Goal: Navigation & Orientation: Understand site structure

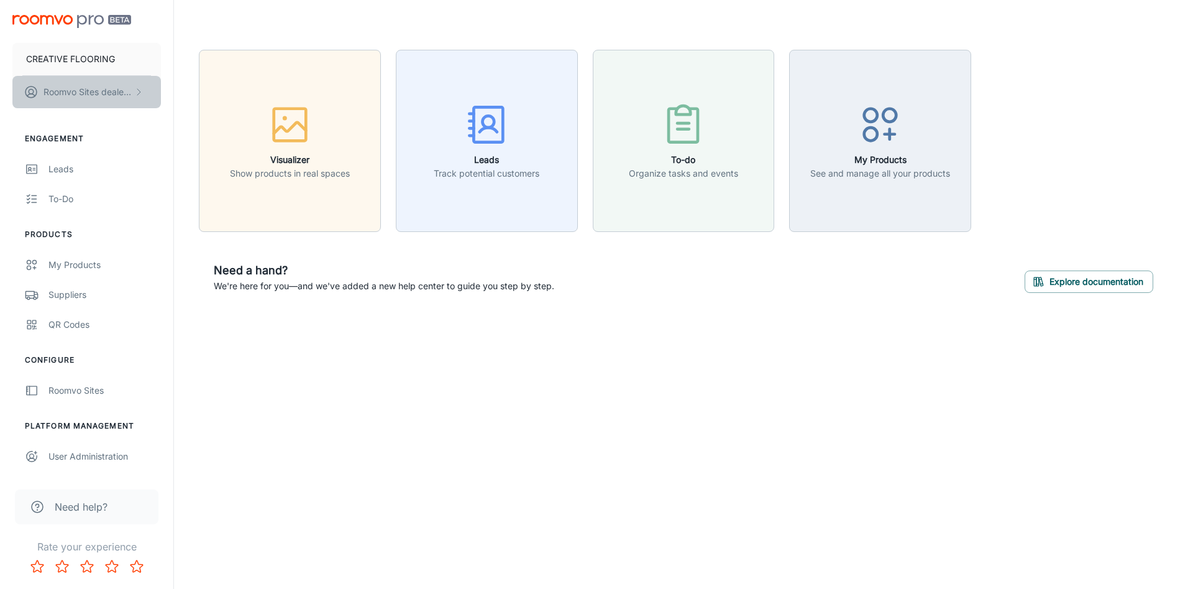
click at [106, 98] on p "Roomvo Sites dealer last name" at bounding box center [88, 92] width 88 height 14
click at [98, 63] on div at bounding box center [596, 294] width 1193 height 589
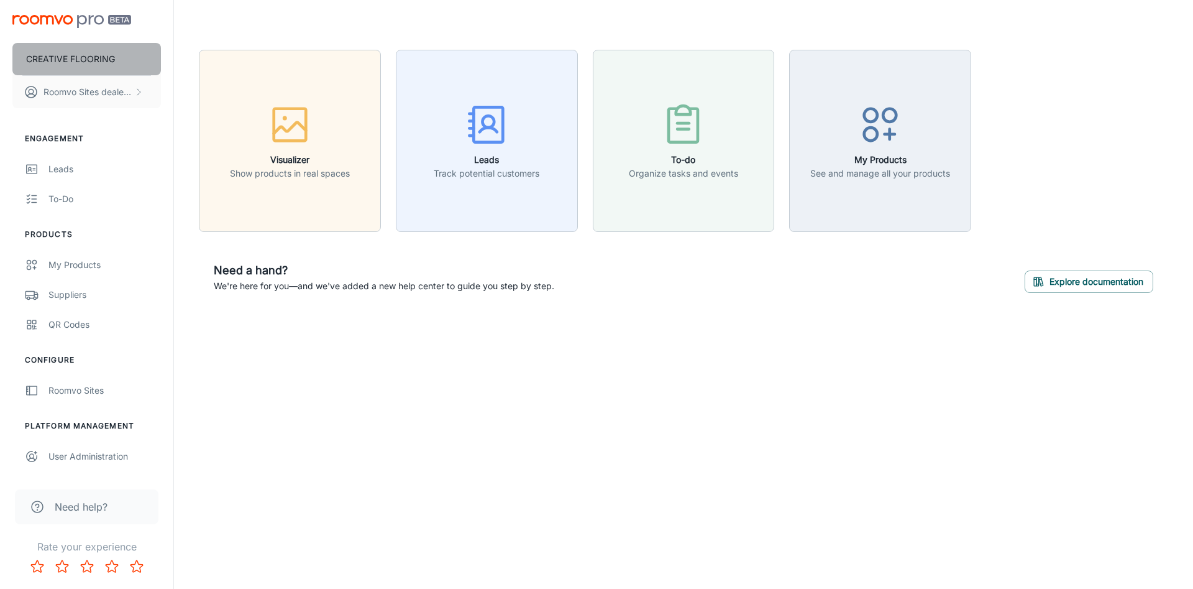
click at [98, 56] on p "CREATIVE FLOORING" at bounding box center [70, 59] width 89 height 14
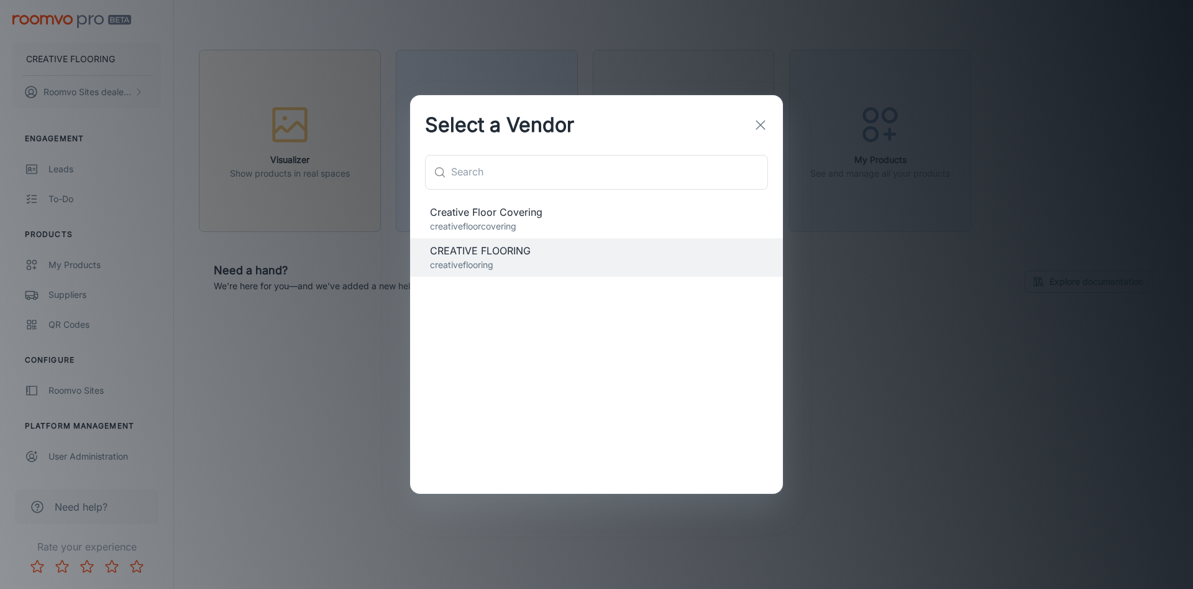
click at [487, 213] on span "Creative Floor Covering" at bounding box center [596, 211] width 333 height 15
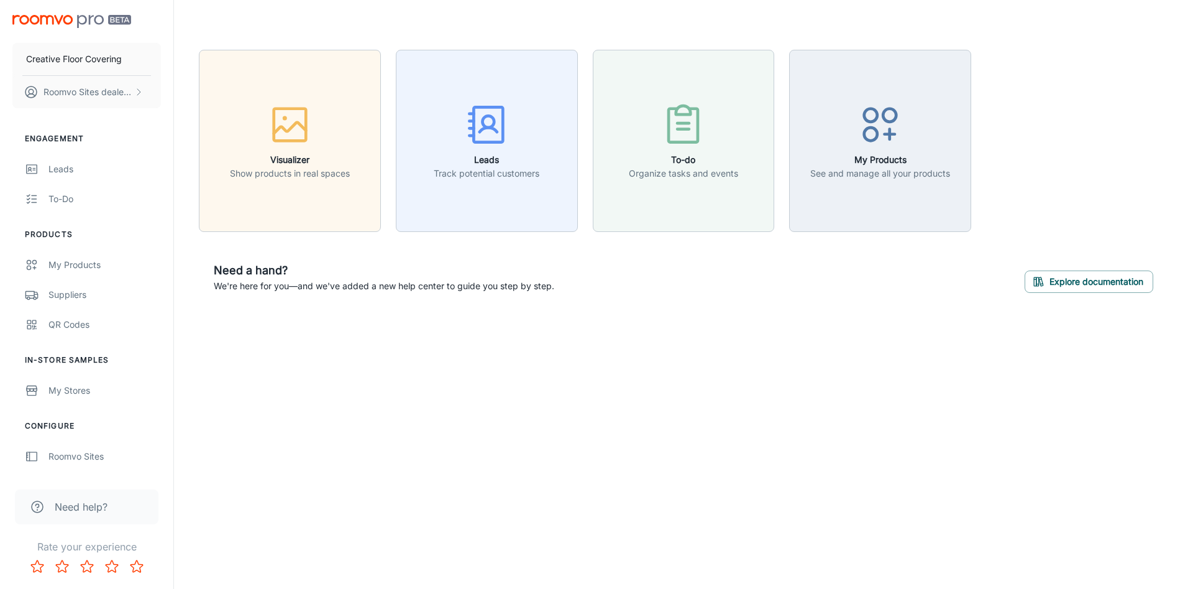
click at [487, 213] on button "Leads Track potential customers" at bounding box center [487, 141] width 182 height 182
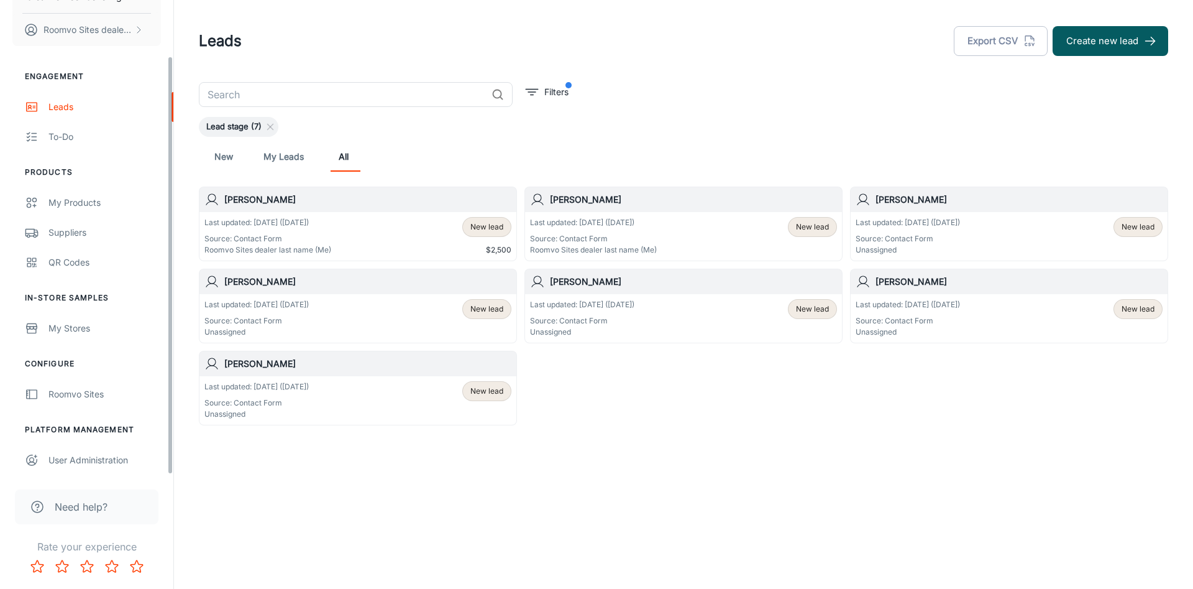
scroll to position [63, 0]
drag, startPoint x: 169, startPoint y: 168, endPoint x: 172, endPoint y: 322, distance: 154.1
click at [172, 322] on div "Creative Floor Covering Roomvo Sites dealer last name Engagement Leads To-do Pr…" at bounding box center [86, 237] width 173 height 474
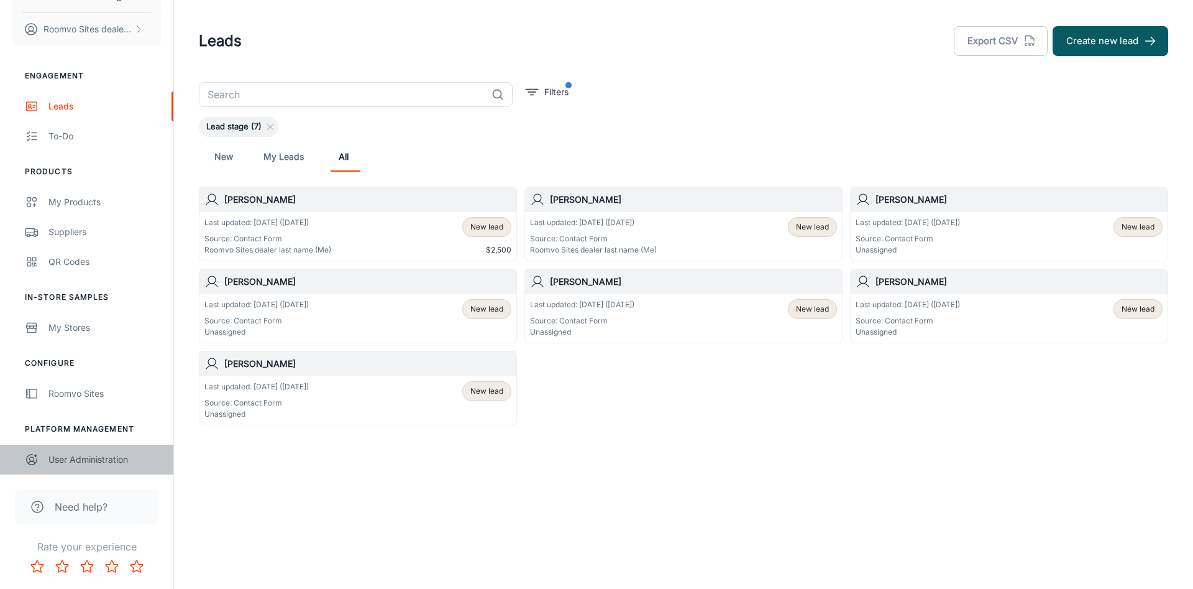
click at [78, 454] on div "User Administration" at bounding box center [104, 459] width 112 height 14
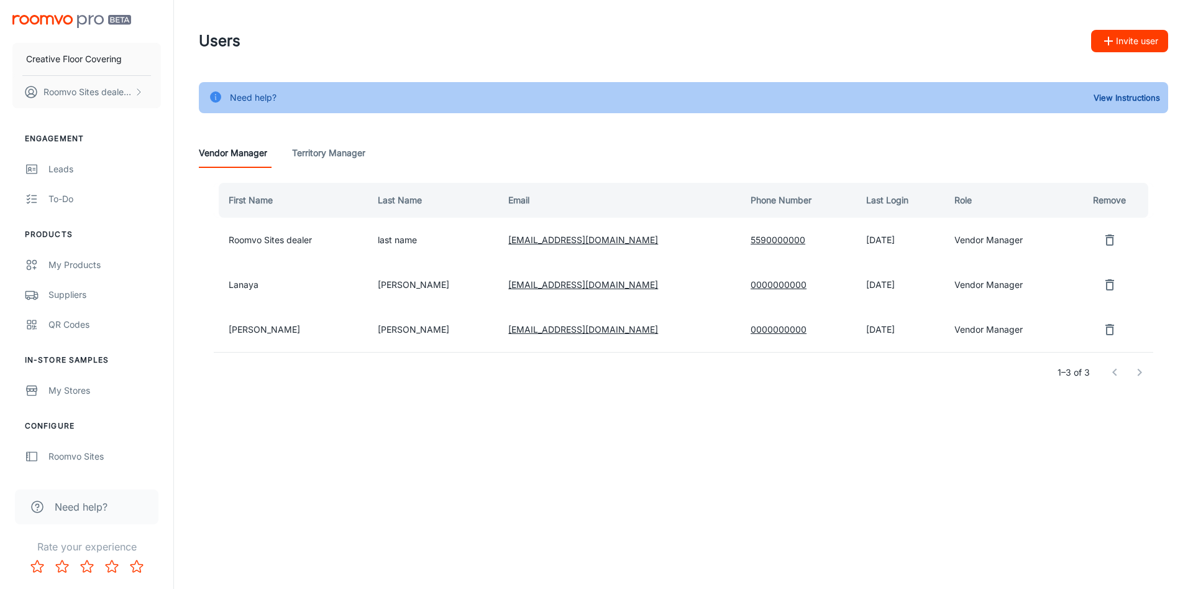
click at [751, 239] on link "5590000000" at bounding box center [778, 239] width 55 height 11
click at [276, 505] on div "Creative Floor Covering Roomvo Sites dealer last name Engagement Leads To-do Pr…" at bounding box center [596, 294] width 1193 height 589
click at [60, 328] on div "QR Codes" at bounding box center [104, 325] width 112 height 14
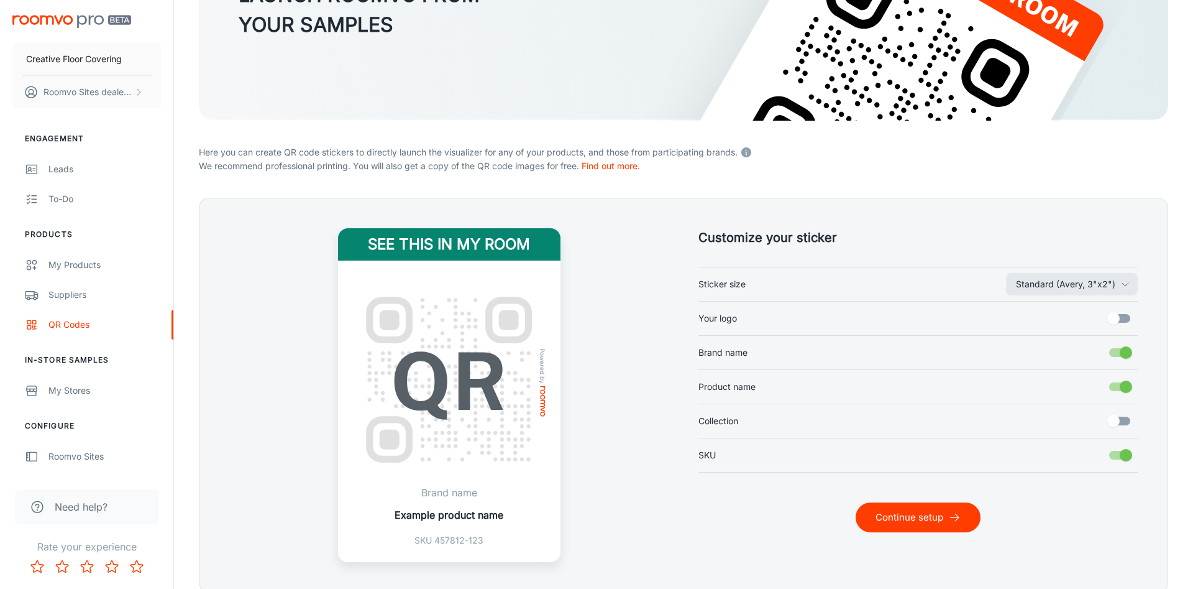
scroll to position [180, 0]
drag, startPoint x: 175, startPoint y: 343, endPoint x: 180, endPoint y: 374, distance: 30.8
click at [180, 374] on div "QR Code Stickers LAUNCH ROOMVO FROM YOUR SAMPLES Here you can create QR code st…" at bounding box center [683, 231] width 1019 height 822
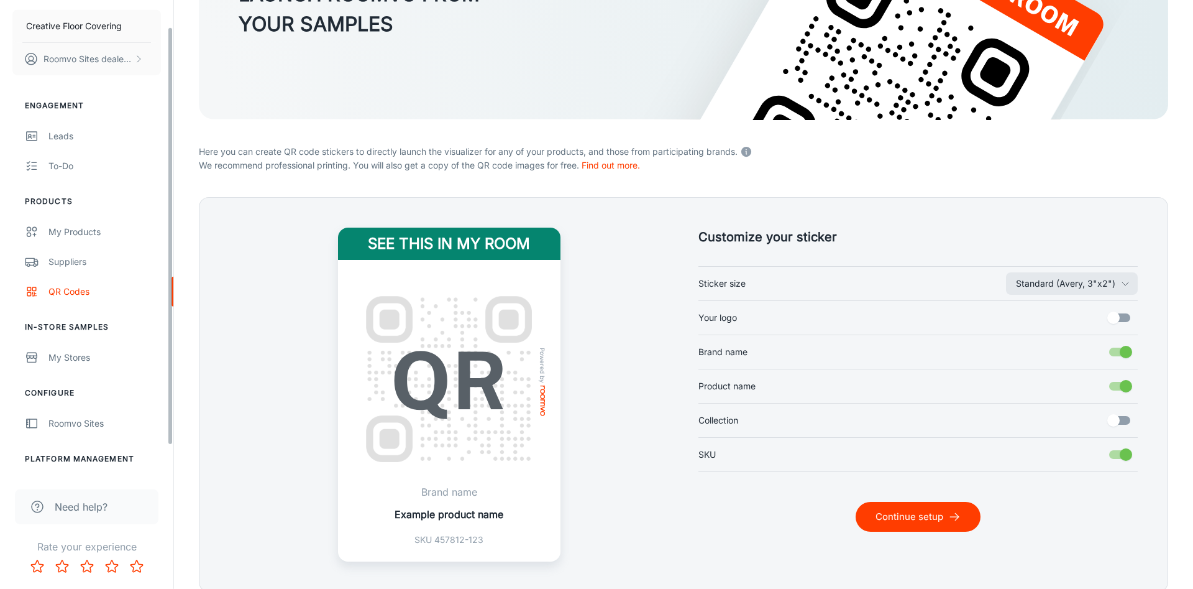
scroll to position [63, 0]
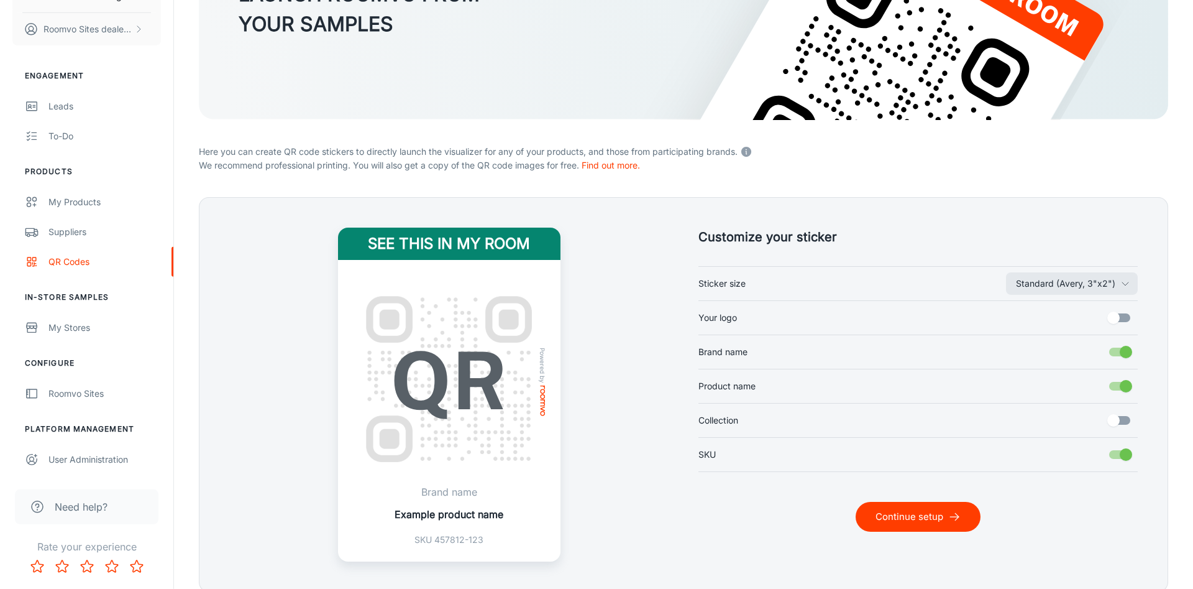
drag, startPoint x: 171, startPoint y: 331, endPoint x: 176, endPoint y: 415, distance: 83.4
click at [176, 415] on div "Creative Floor Covering Roomvo Sites dealer last name Engagement Leads To-do Pr…" at bounding box center [596, 231] width 1193 height 822
click at [53, 328] on div "My Stores" at bounding box center [104, 328] width 112 height 14
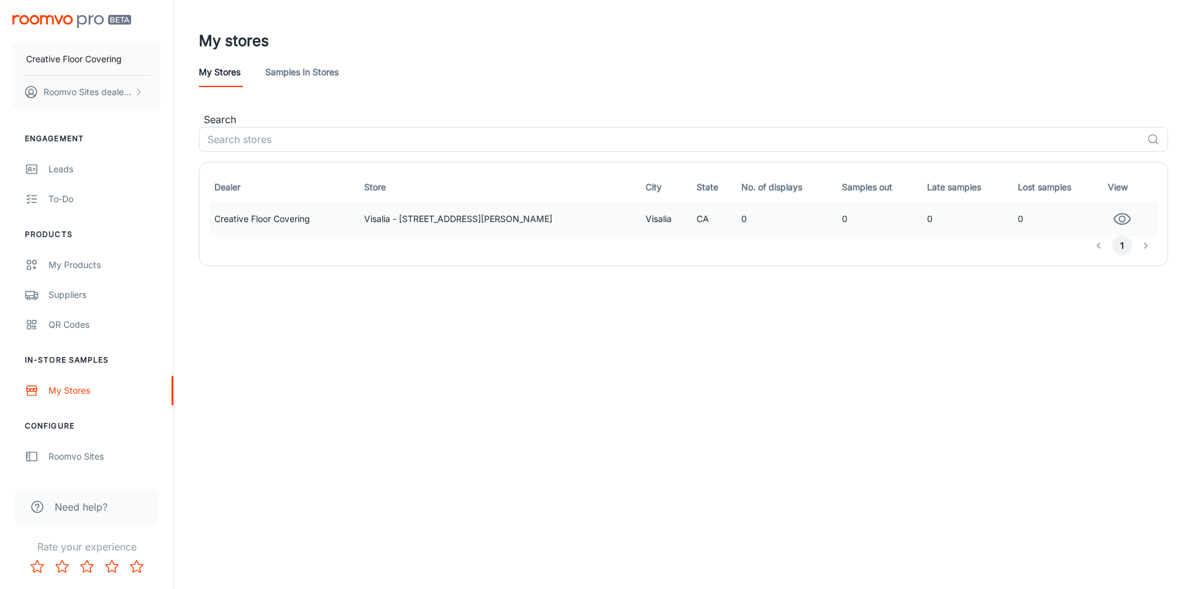
click at [761, 209] on td "0" at bounding box center [786, 219] width 101 height 34
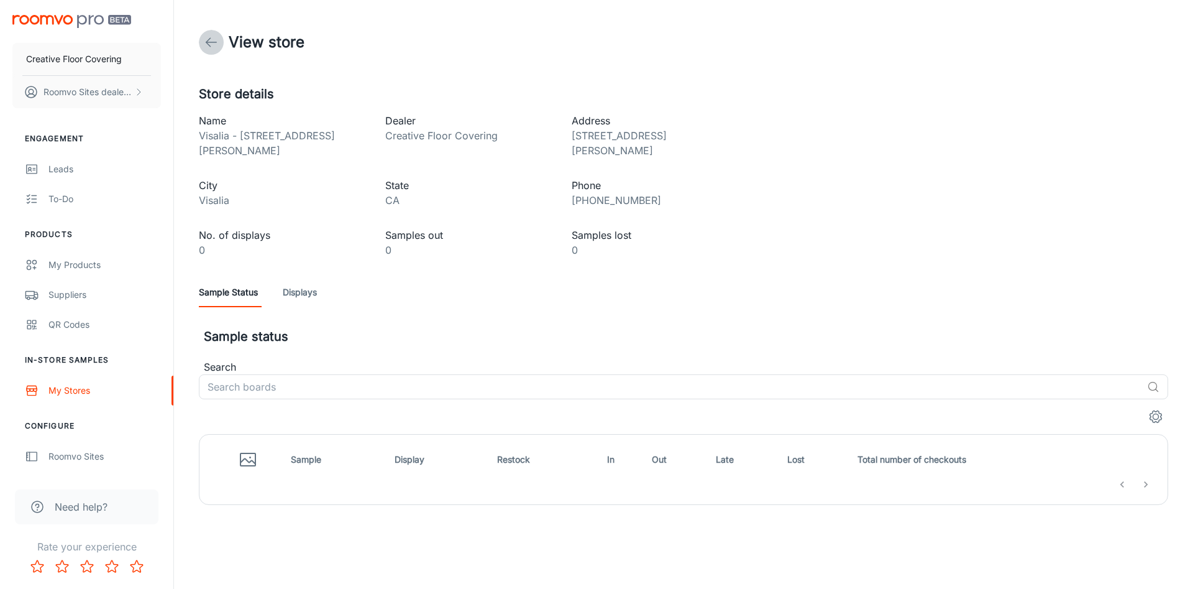
click at [217, 47] on icon at bounding box center [211, 42] width 15 height 15
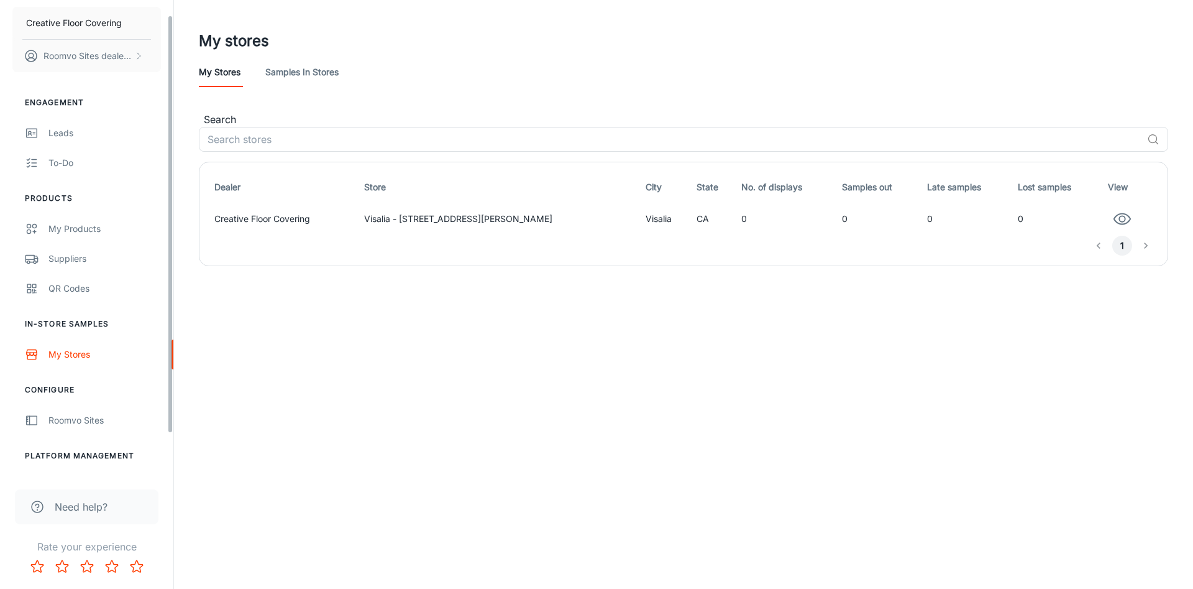
drag, startPoint x: 172, startPoint y: 406, endPoint x: 172, endPoint y: 451, distance: 44.7
click at [172, 451] on div "Creative Floor Covering Roomvo Sites dealer last name Engagement Leads To-do Pr…" at bounding box center [86, 237] width 173 height 474
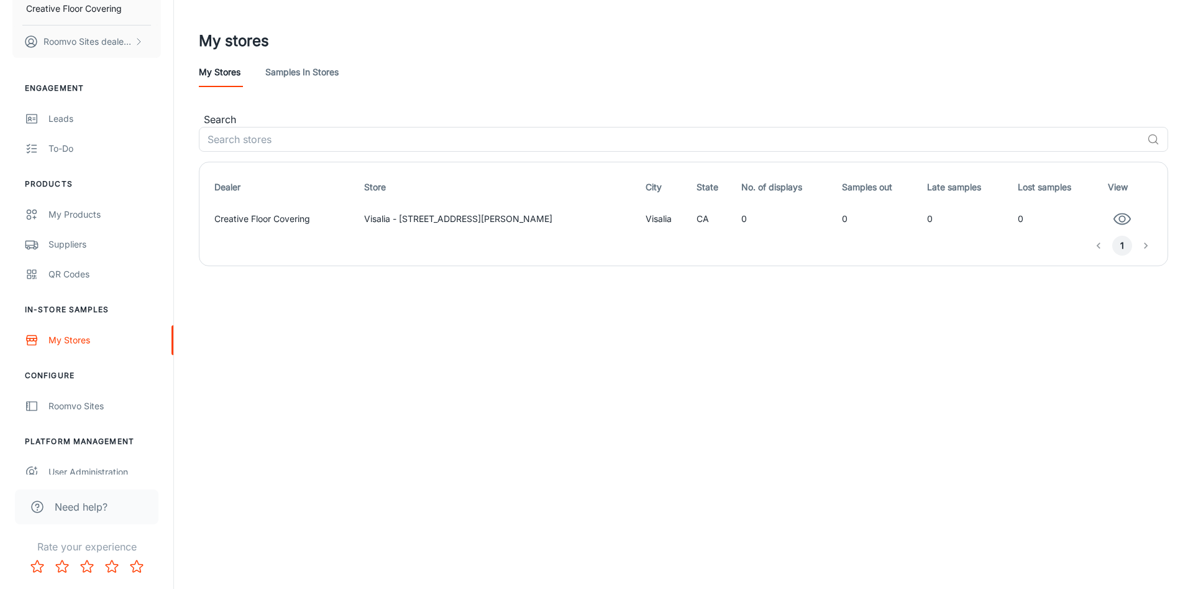
click at [89, 516] on div "Need help?" at bounding box center [87, 506] width 144 height 35
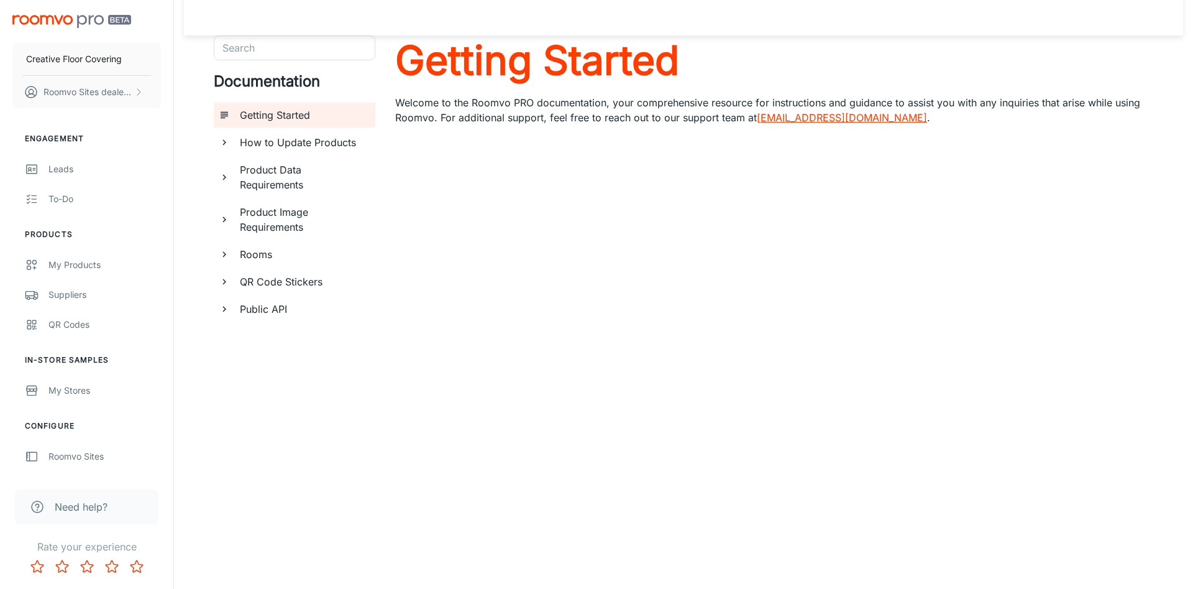
scroll to position [32, 0]
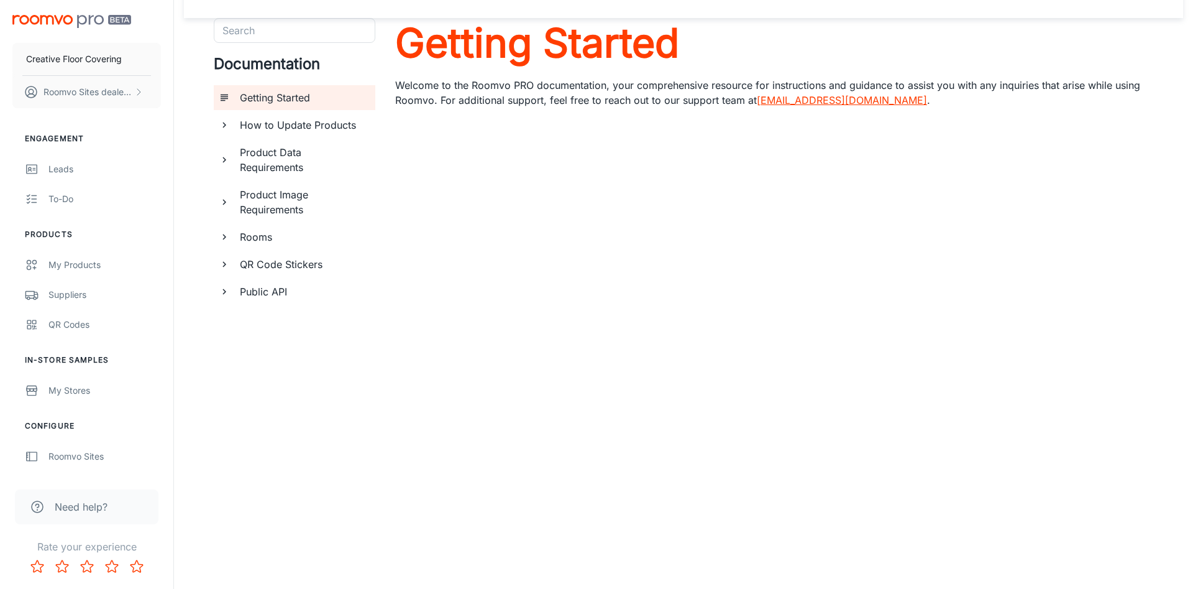
click at [101, 11] on div "Creative Floor Covering Roomvo Sites dealer last name" at bounding box center [86, 59] width 173 height 118
click at [99, 24] on img "scrollable content" at bounding box center [71, 21] width 119 height 13
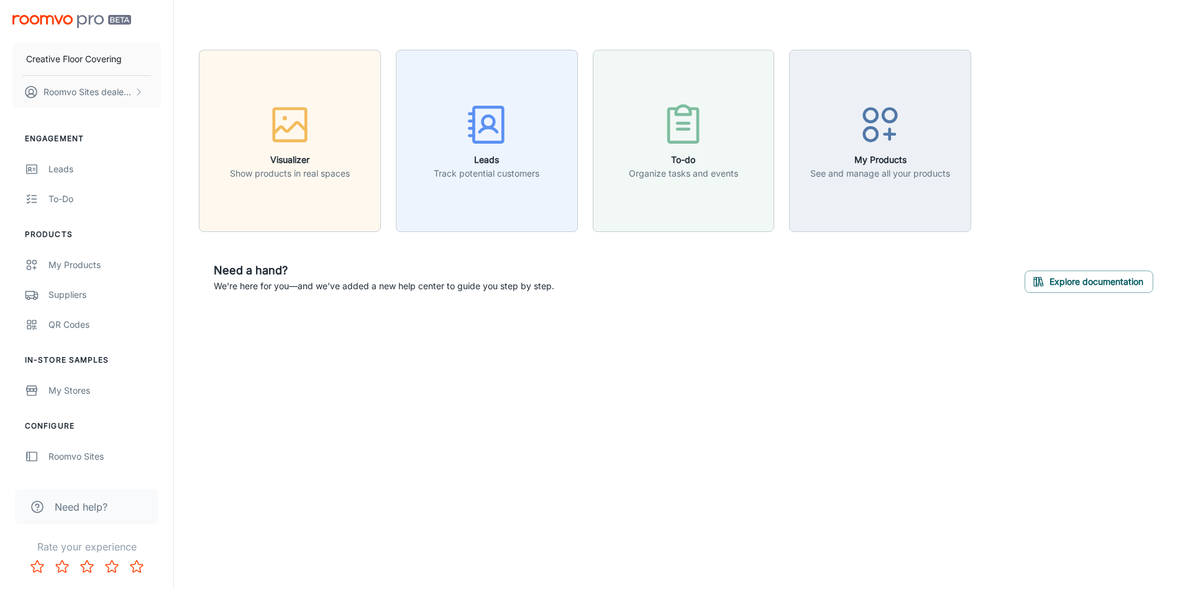
click at [99, 24] on img "scrollable content" at bounding box center [71, 21] width 119 height 13
click at [76, 290] on div "Suppliers" at bounding box center [104, 295] width 112 height 14
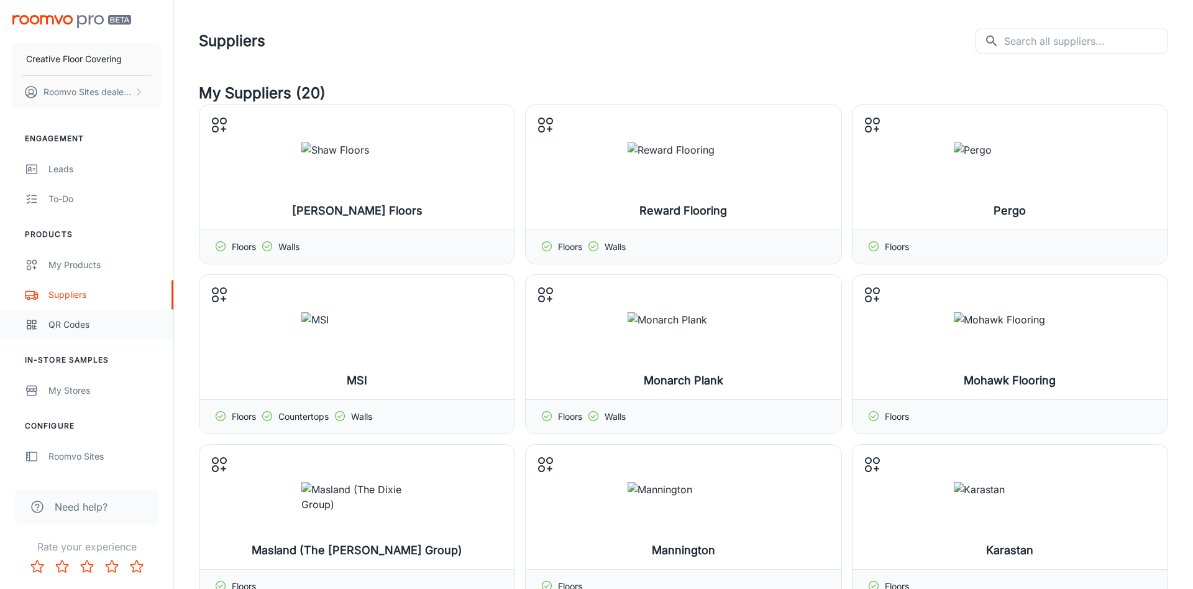
click at [74, 324] on div "QR Codes" at bounding box center [104, 325] width 112 height 14
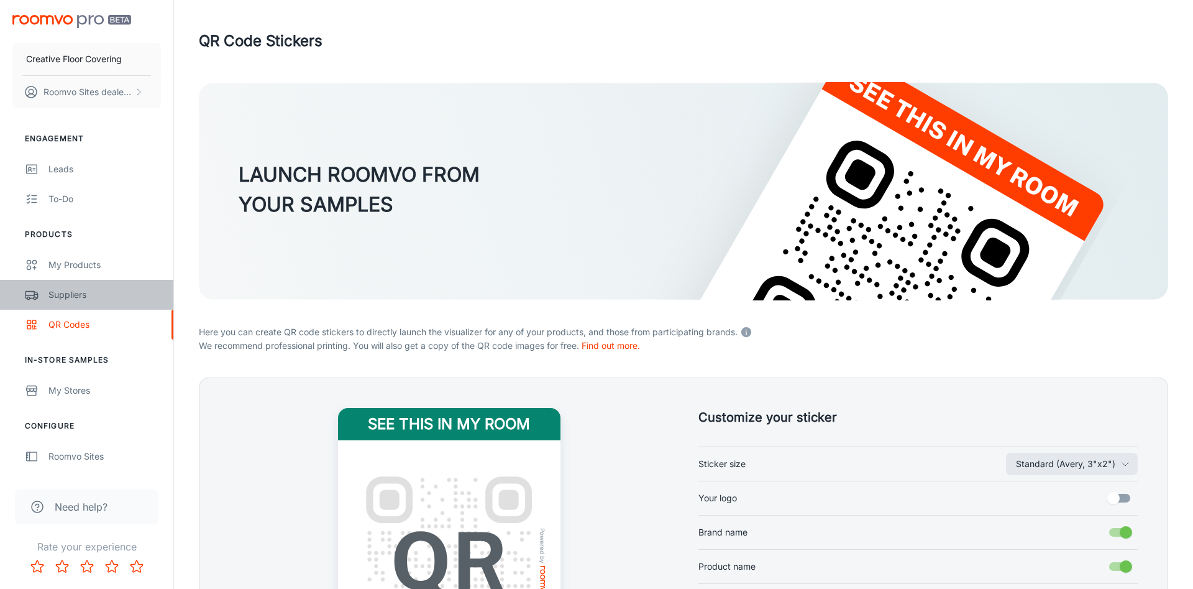
click at [70, 304] on link "Suppliers" at bounding box center [86, 295] width 173 height 30
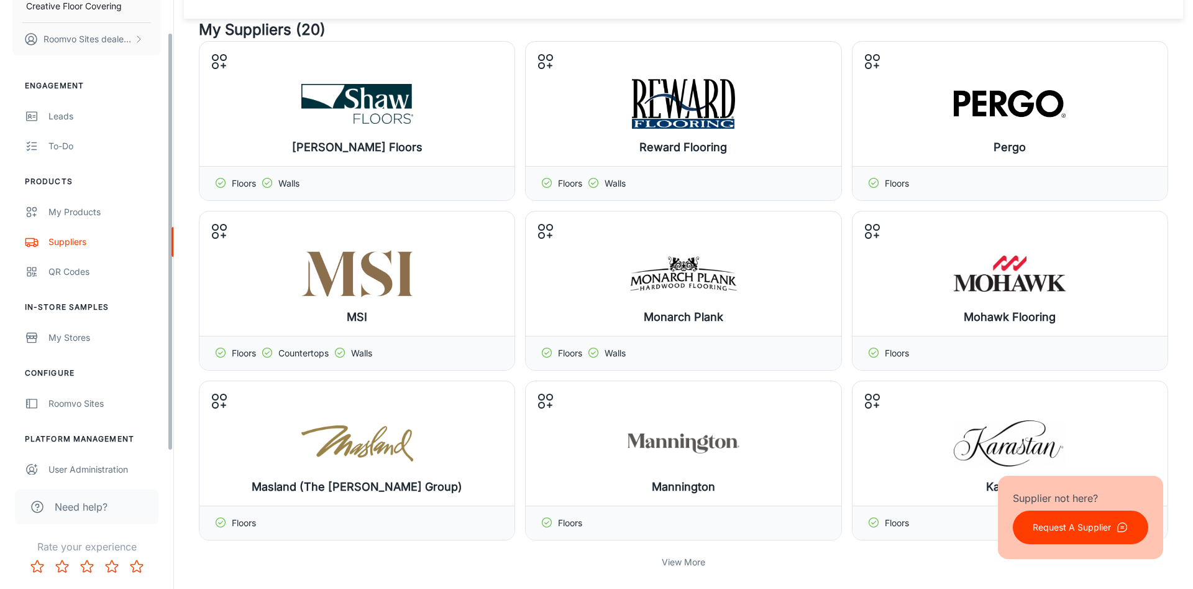
scroll to position [63, 0]
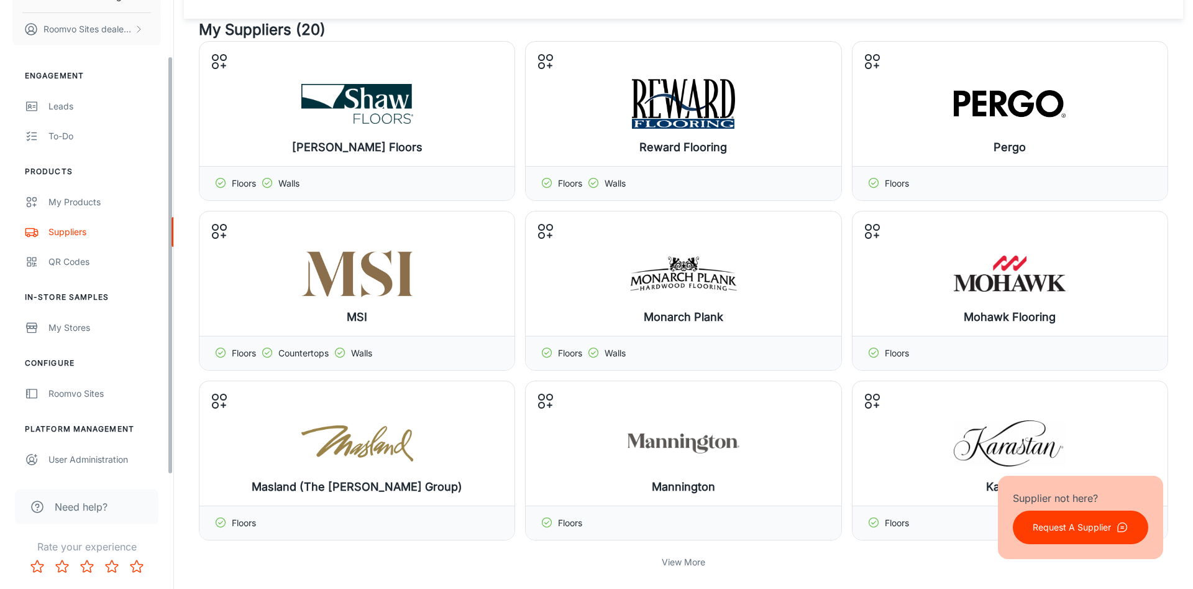
drag, startPoint x: 171, startPoint y: 299, endPoint x: 172, endPoint y: 417, distance: 118.1
click at [172, 417] on div "Creative Floor Covering Roomvo Sites dealer last name Engagement Leads To-do Pr…" at bounding box center [86, 237] width 173 height 474
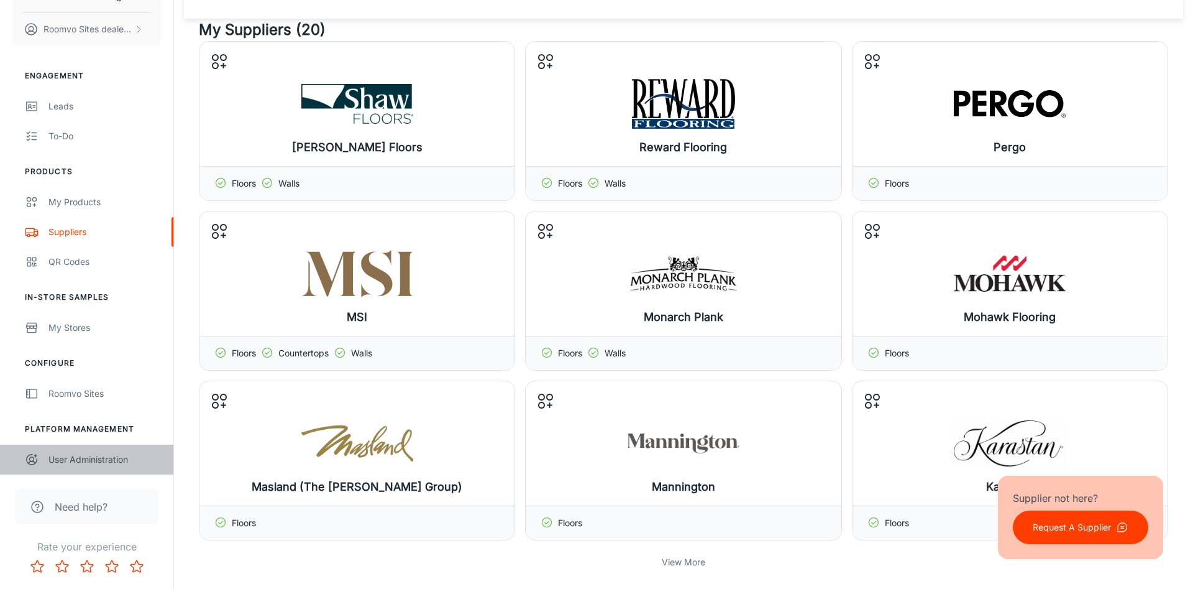
click at [111, 462] on div "User Administration" at bounding box center [104, 459] width 112 height 14
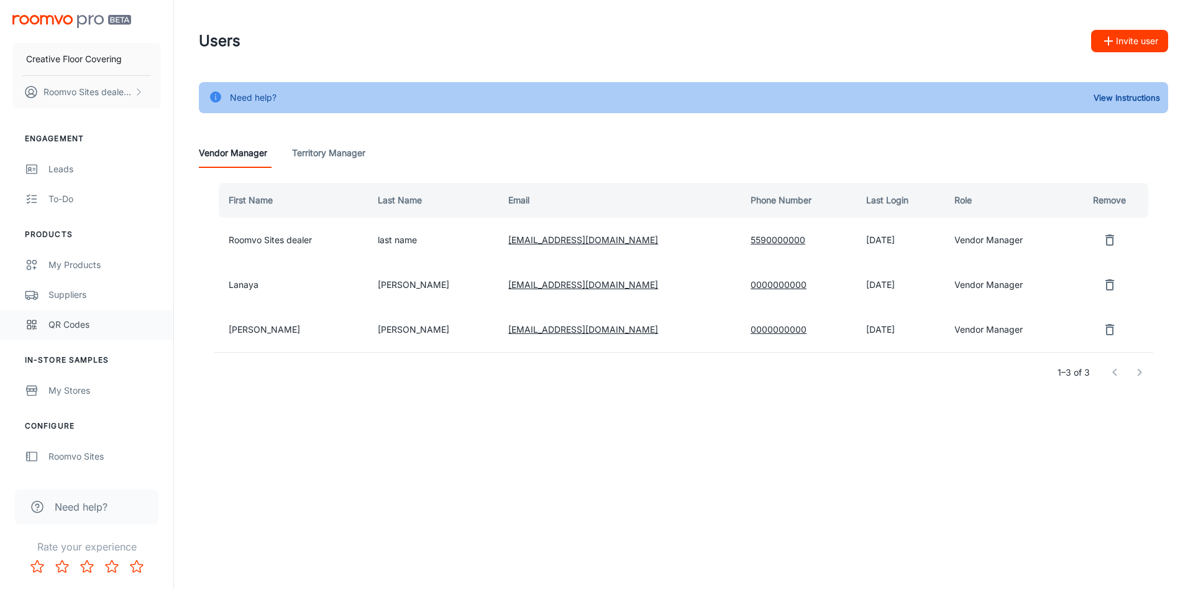
click at [69, 320] on div "QR Codes" at bounding box center [104, 325] width 112 height 14
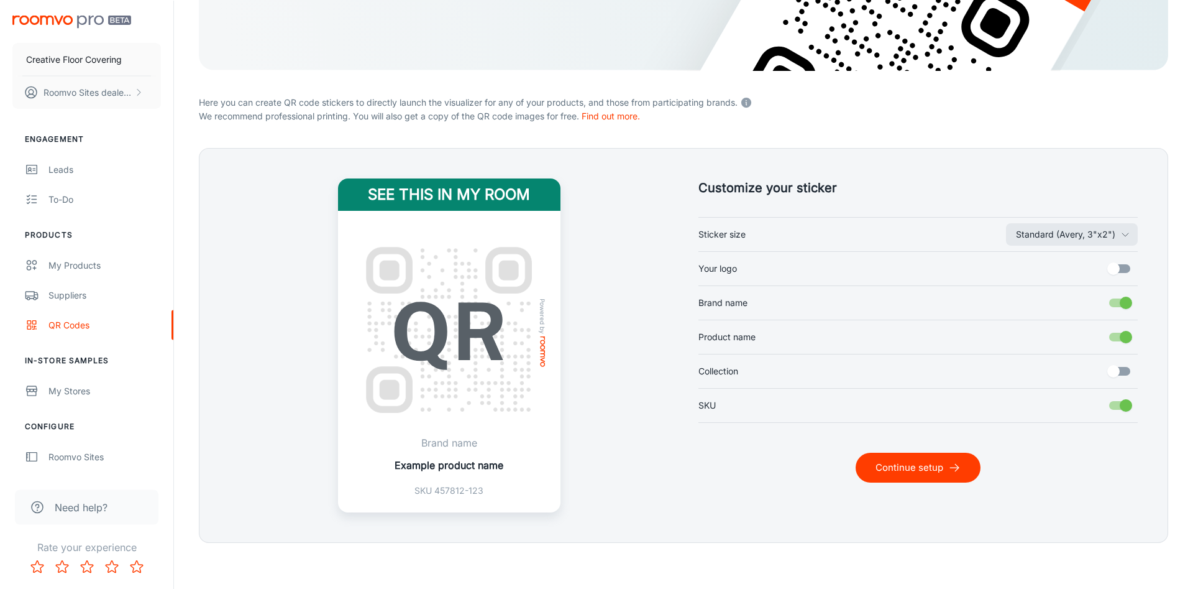
scroll to position [232, 0]
